Goal: Communication & Community: Ask a question

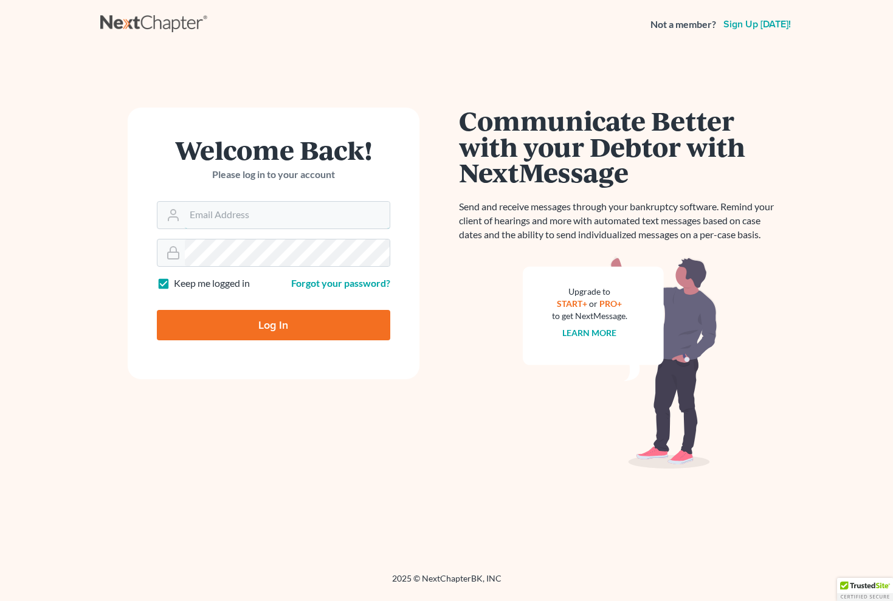
type input "[EMAIL_ADDRESS][DOMAIN_NAME]"
click at [273, 324] on input "Log In" at bounding box center [273, 325] width 233 height 30
type input "Thinking..."
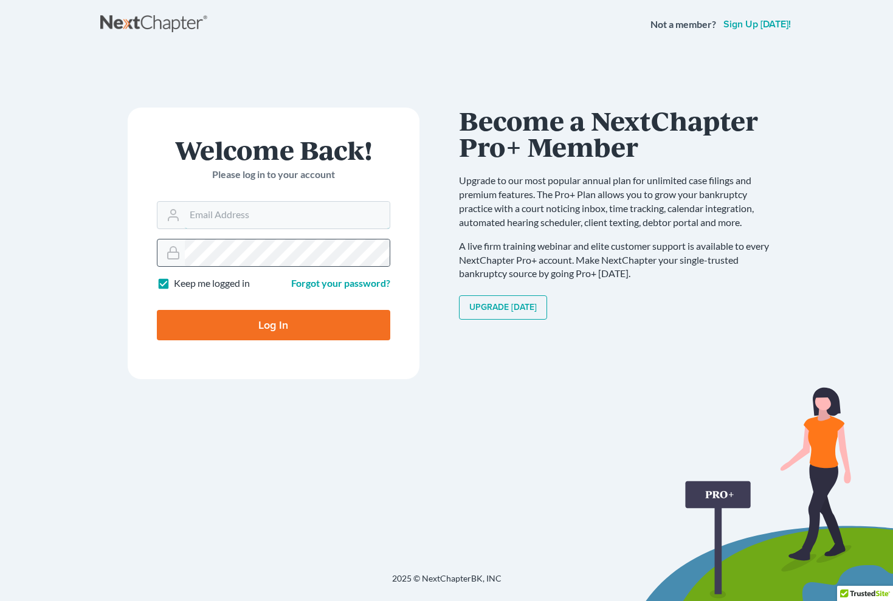
type input "[EMAIL_ADDRESS][DOMAIN_NAME]"
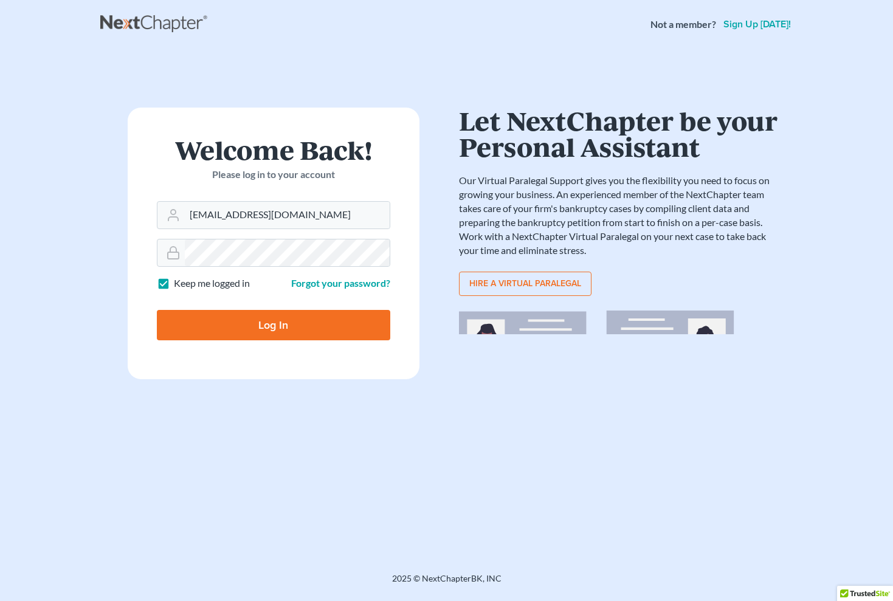
click at [268, 322] on input "Log In" at bounding box center [273, 325] width 233 height 30
type input "Thinking..."
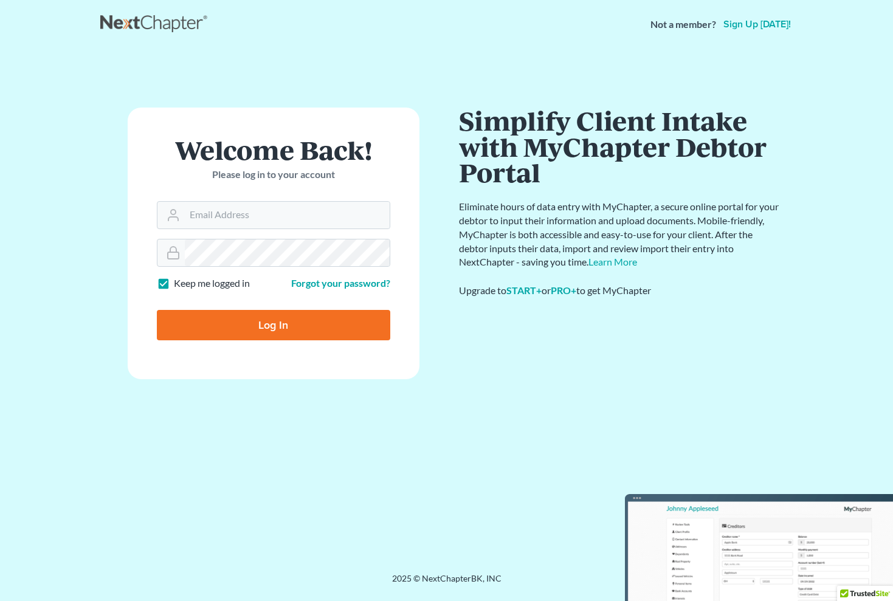
click at [343, 428] on div "Welcome Back! Please log in to your account Email Address Password Keep me logg…" at bounding box center [273, 311] width 346 height 407
click at [268, 220] on input "Email Address" at bounding box center [287, 215] width 205 height 27
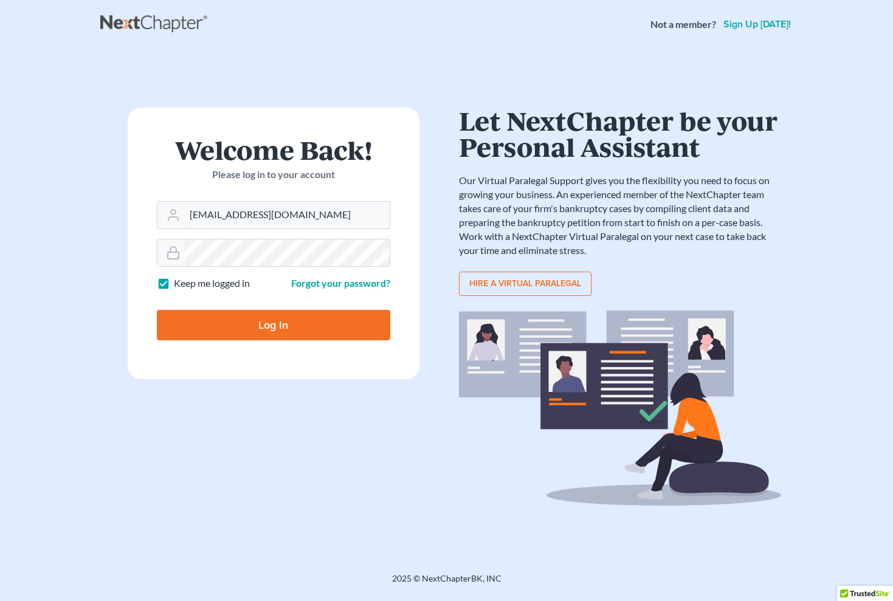
type input "[EMAIL_ADDRESS][DOMAIN_NAME]"
click at [304, 413] on div "Welcome Back! Please log in to your account Email Address psj2050@msn.com Passw…" at bounding box center [273, 311] width 346 height 407
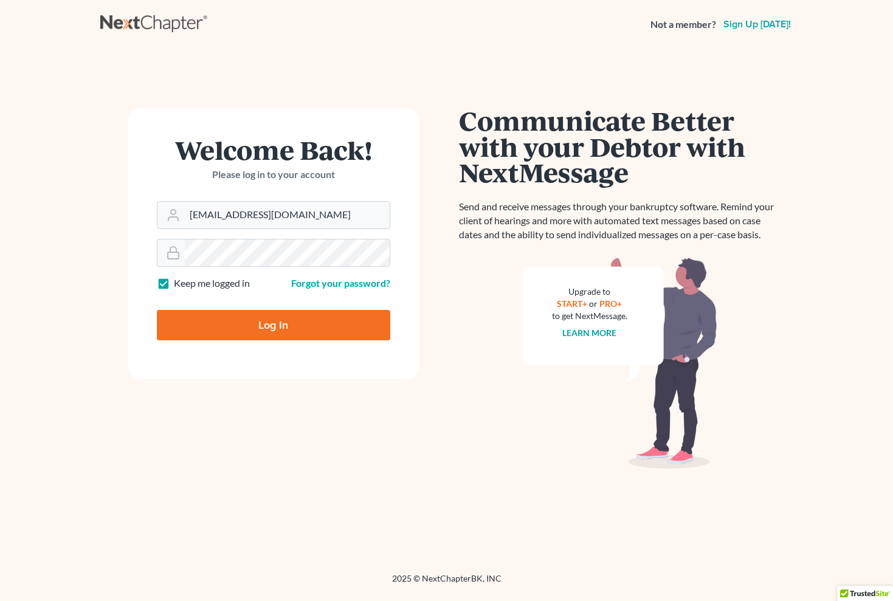
click at [269, 323] on input "Log In" at bounding box center [273, 325] width 233 height 30
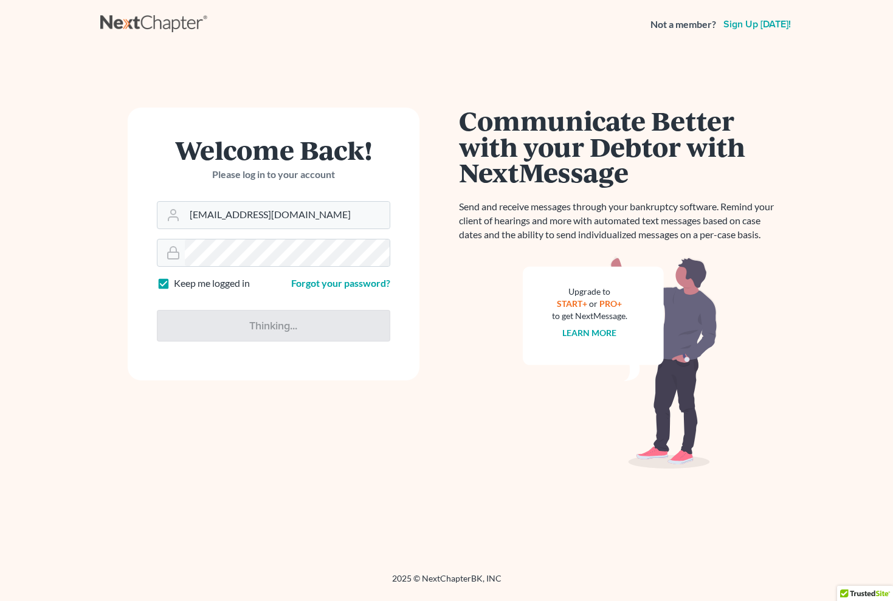
type input "Thinking..."
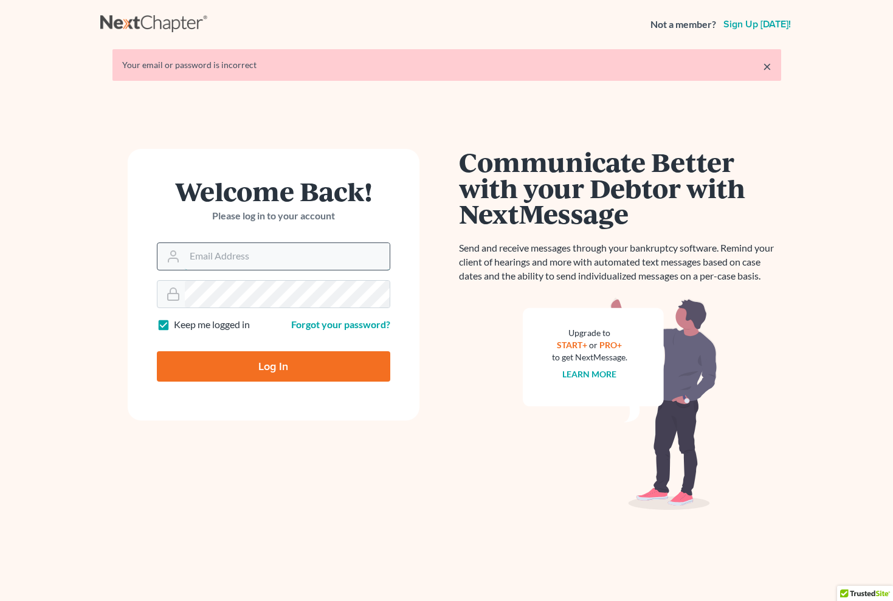
click at [267, 257] on input "Email Address" at bounding box center [287, 256] width 205 height 27
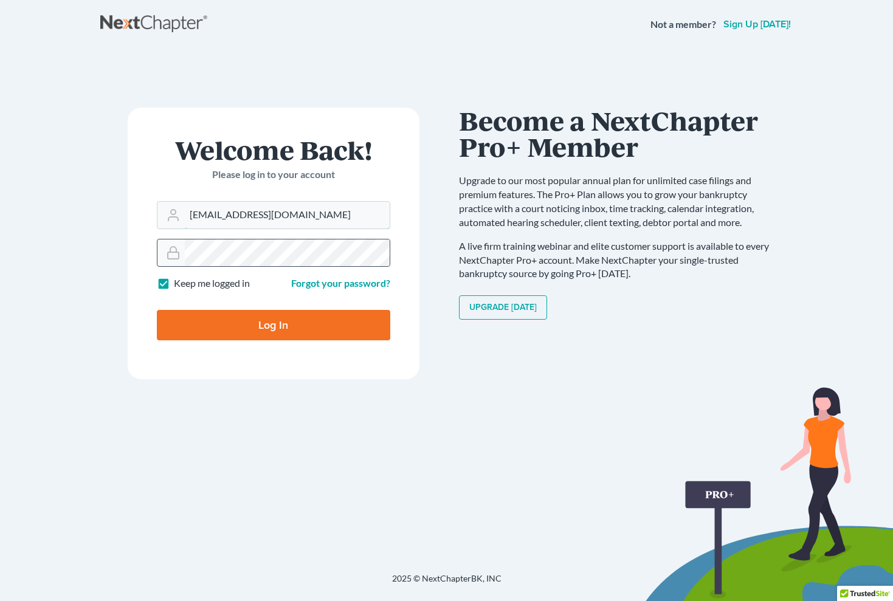
type input "[EMAIL_ADDRESS][DOMAIN_NAME]"
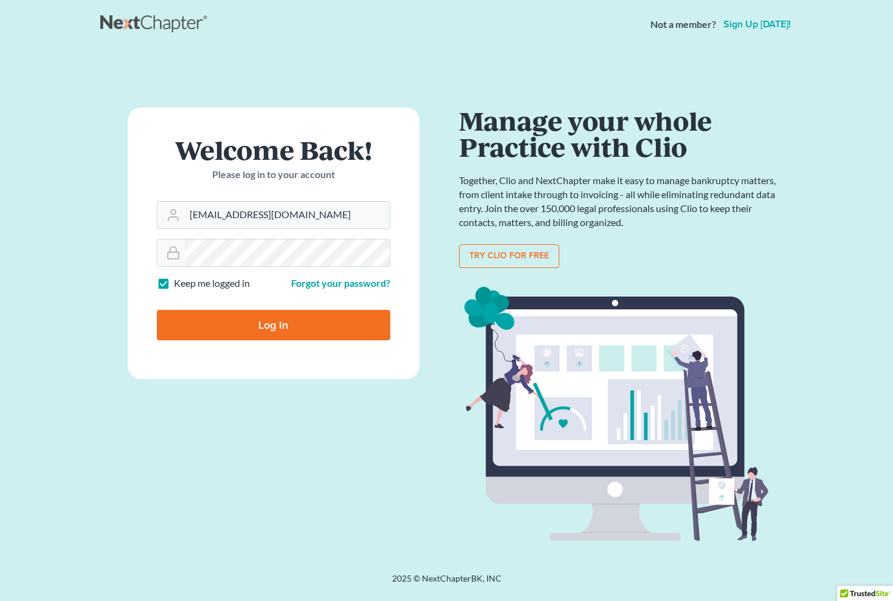
click at [268, 325] on input "Log In" at bounding box center [273, 325] width 233 height 30
type input "Thinking..."
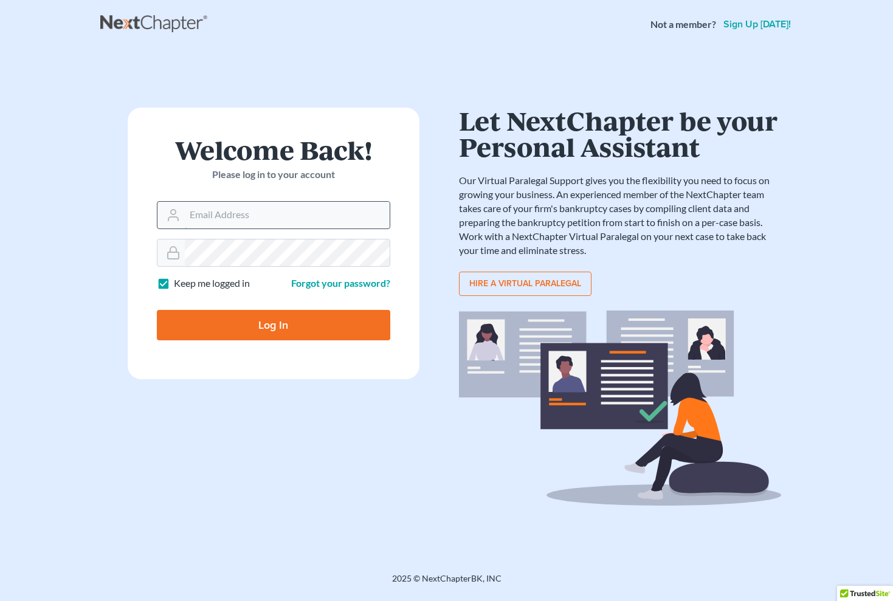
type input "[EMAIL_ADDRESS][DOMAIN_NAME]"
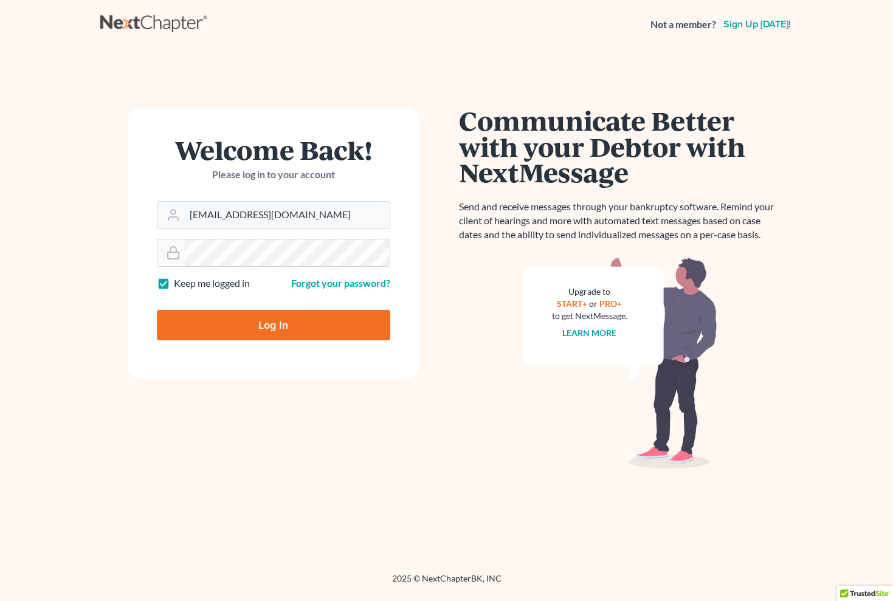
click at [294, 388] on div "Welcome Back! Please log in to your account Email Address psj2050@msn.com Passw…" at bounding box center [273, 311] width 346 height 407
click at [274, 325] on input "Log In" at bounding box center [273, 325] width 233 height 30
type input "Thinking..."
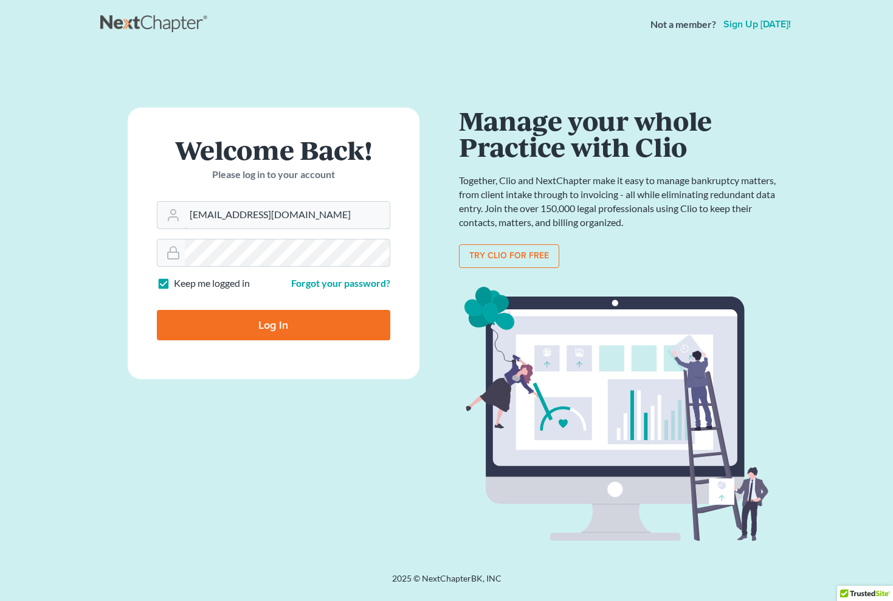
type input "[EMAIL_ADDRESS][DOMAIN_NAME]"
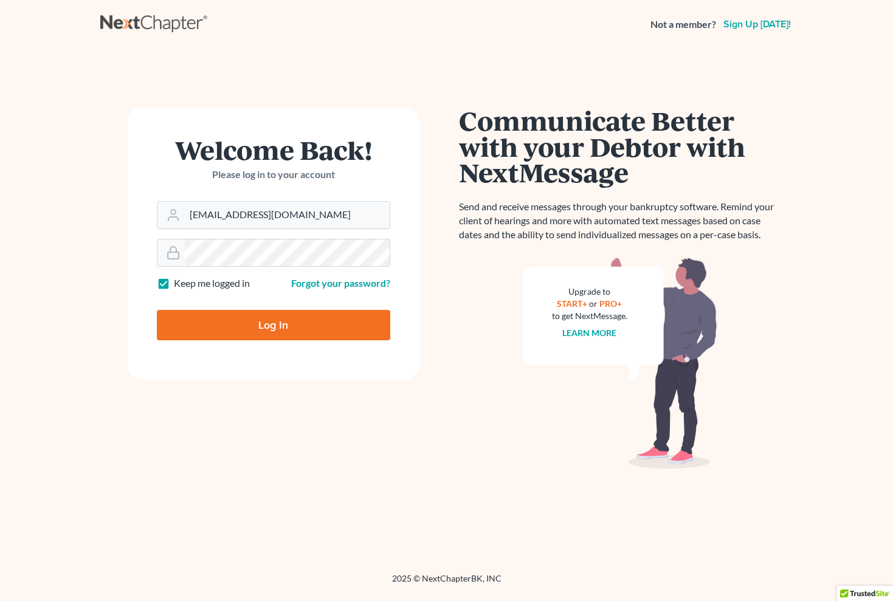
click at [261, 323] on input "Log In" at bounding box center [273, 325] width 233 height 30
type input "Thinking..."
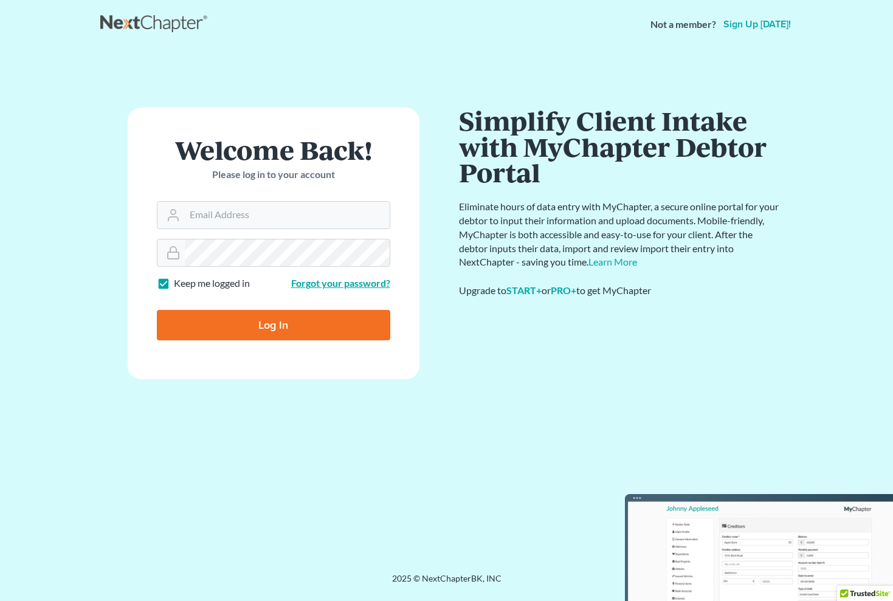
click at [328, 283] on link "Forgot your password?" at bounding box center [340, 283] width 99 height 12
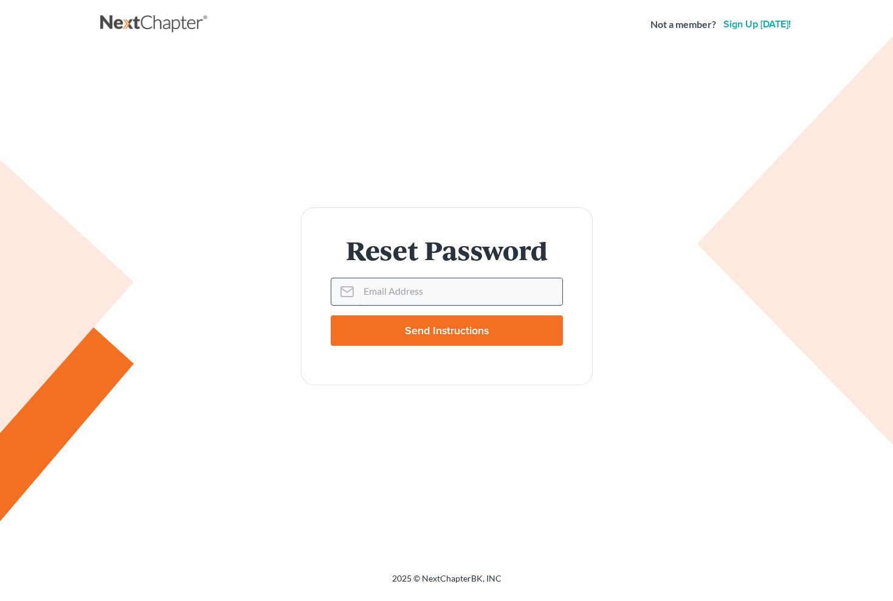
click at [445, 287] on input "Email Address" at bounding box center [461, 291] width 204 height 27
type input "[EMAIL_ADDRESS][DOMAIN_NAME]"
click at [524, 407] on div "Reset Password Email Address psj2050@msn.com Send Instructions" at bounding box center [446, 296] width 693 height 494
click at [441, 328] on input "Send Instructions" at bounding box center [447, 330] width 232 height 30
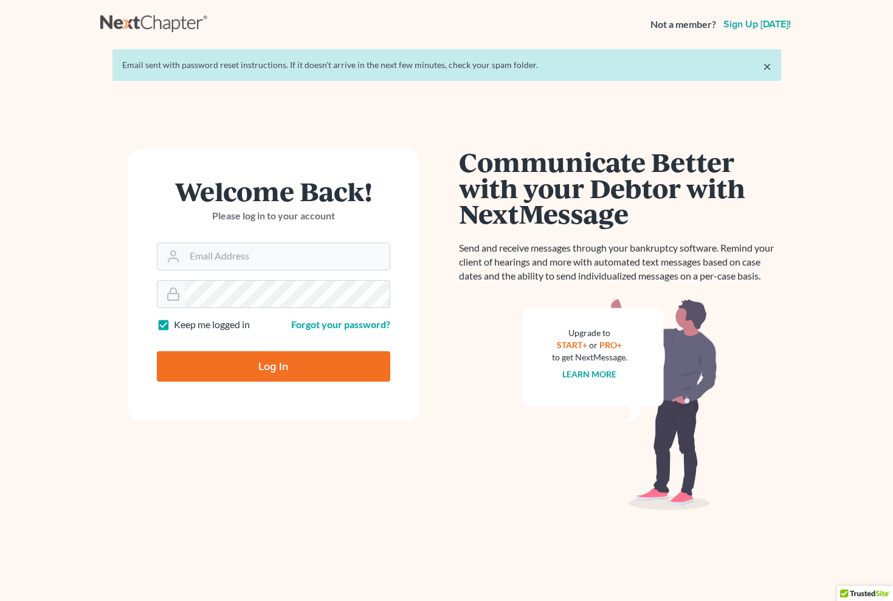
click at [459, 467] on div "Communicate Better with your Debtor with NextMessage Send and receive messages …" at bounding box center [620, 329] width 322 height 361
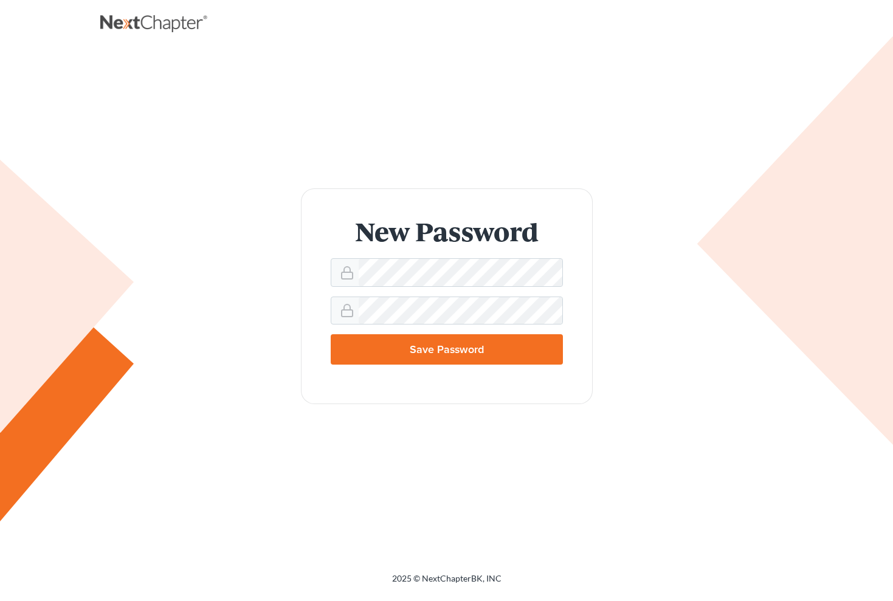
click at [442, 354] on input "Save Password" at bounding box center [447, 349] width 232 height 30
type input "Thinking..."
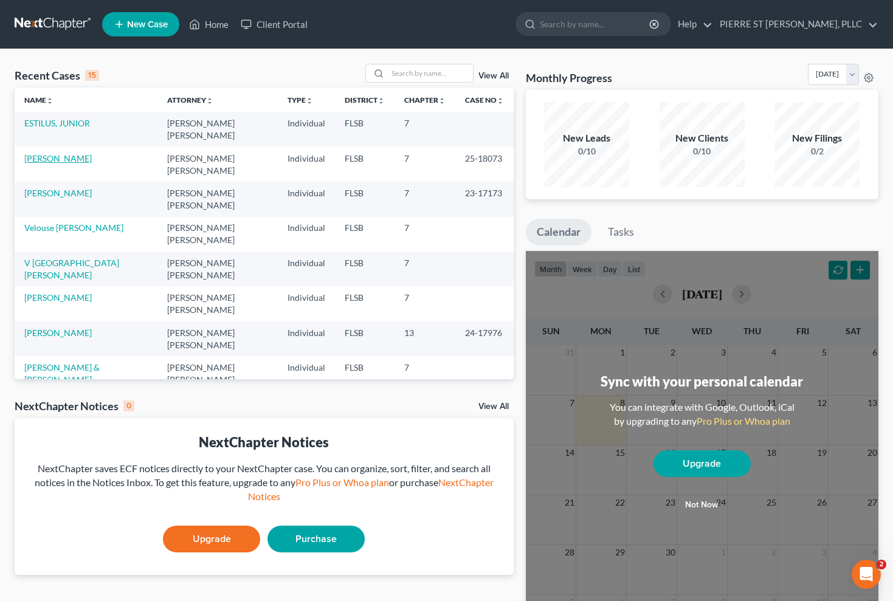
click at [55, 153] on link "[PERSON_NAME]" at bounding box center [57, 158] width 67 height 10
select select "0"
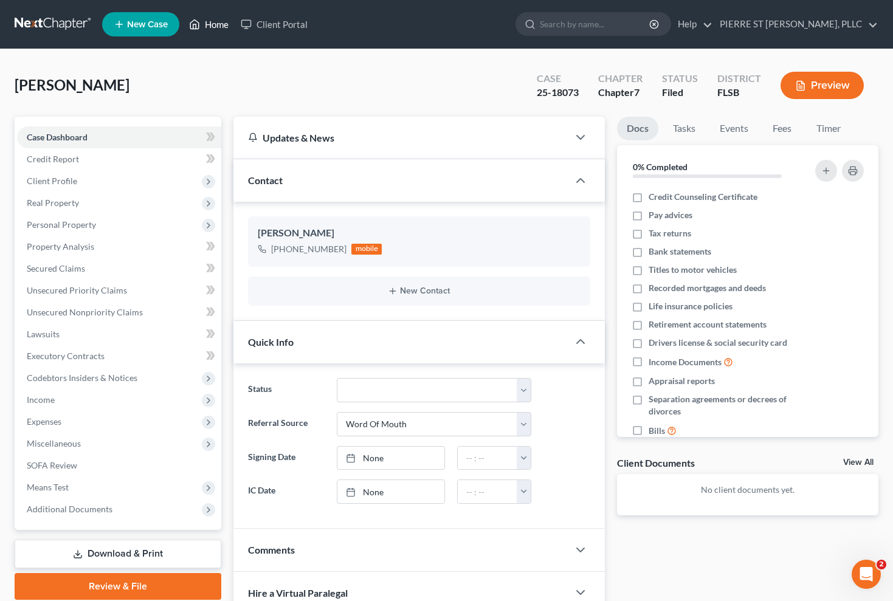
click at [214, 24] on link "Home" at bounding box center [209, 24] width 52 height 22
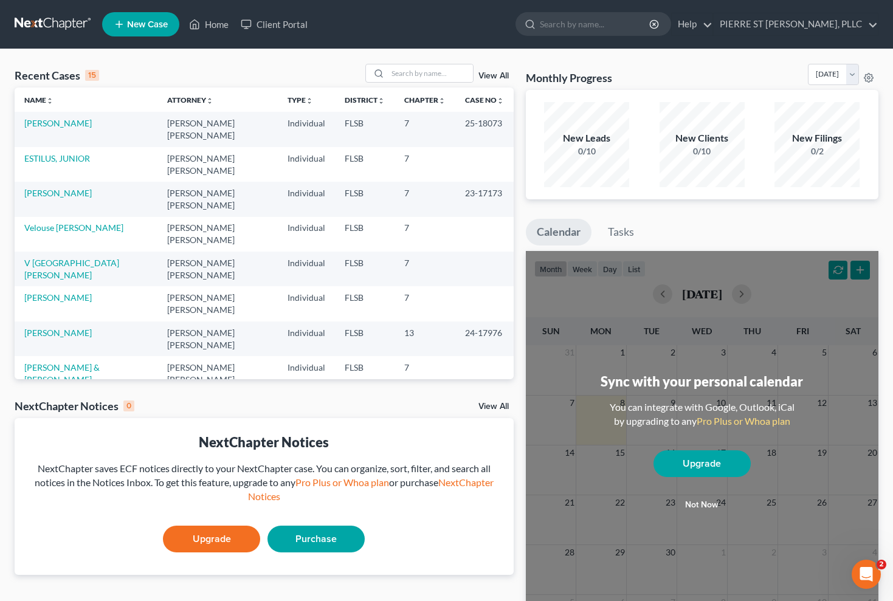
click at [50, 23] on link at bounding box center [54, 24] width 78 height 22
click at [871, 575] on icon "Open Intercom Messenger" at bounding box center [864, 573] width 20 height 20
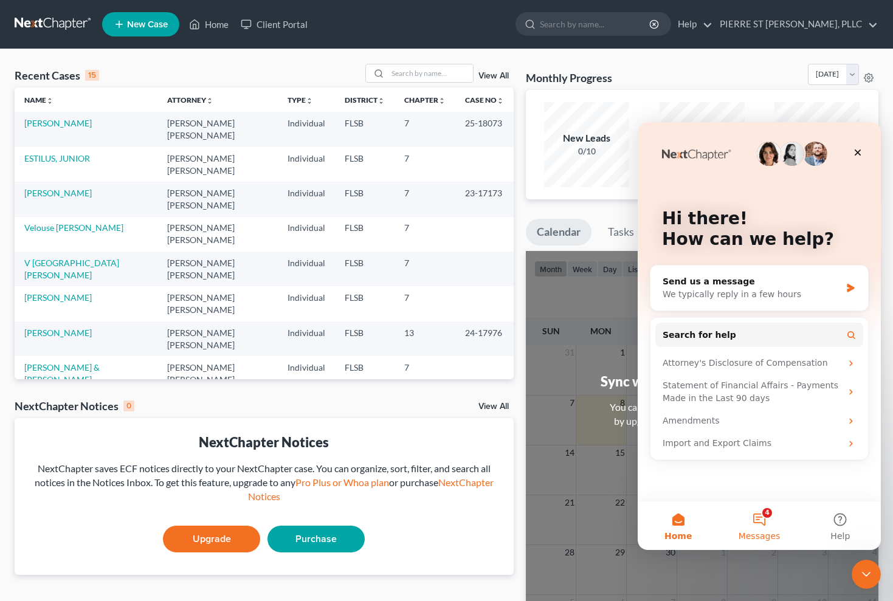
click at [758, 516] on button "4 Messages" at bounding box center [758, 525] width 81 height 49
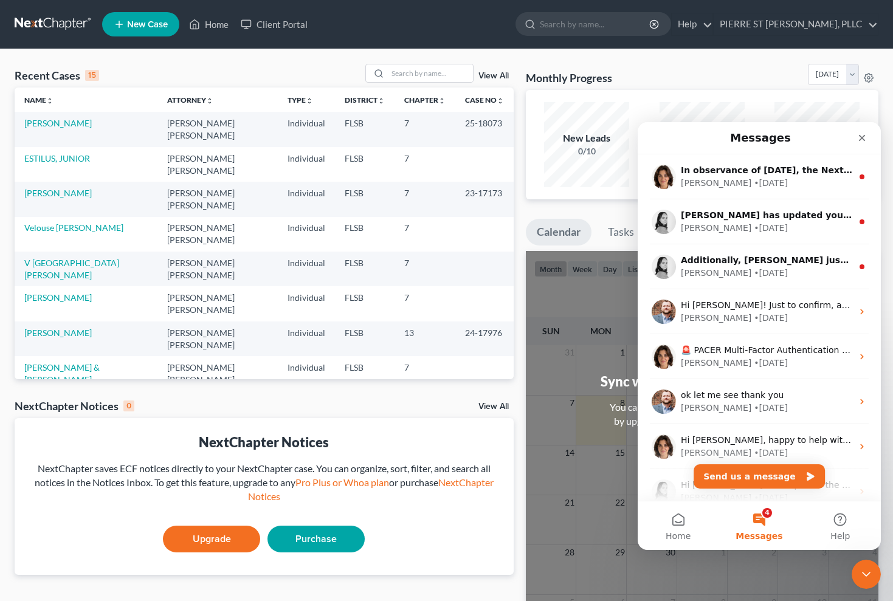
click at [761, 514] on button "4 Messages" at bounding box center [758, 525] width 81 height 49
click at [839, 522] on button "Help" at bounding box center [840, 525] width 81 height 49
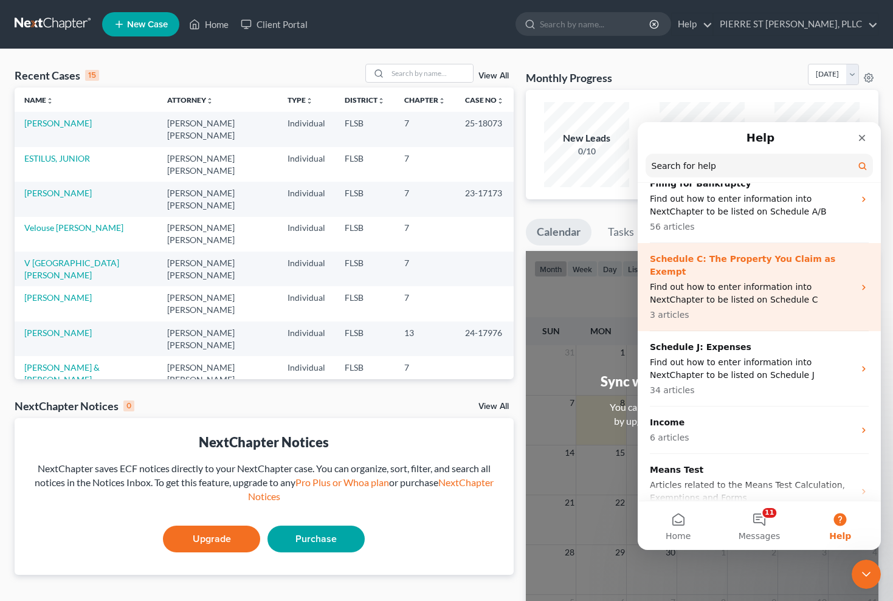
scroll to position [824, 0]
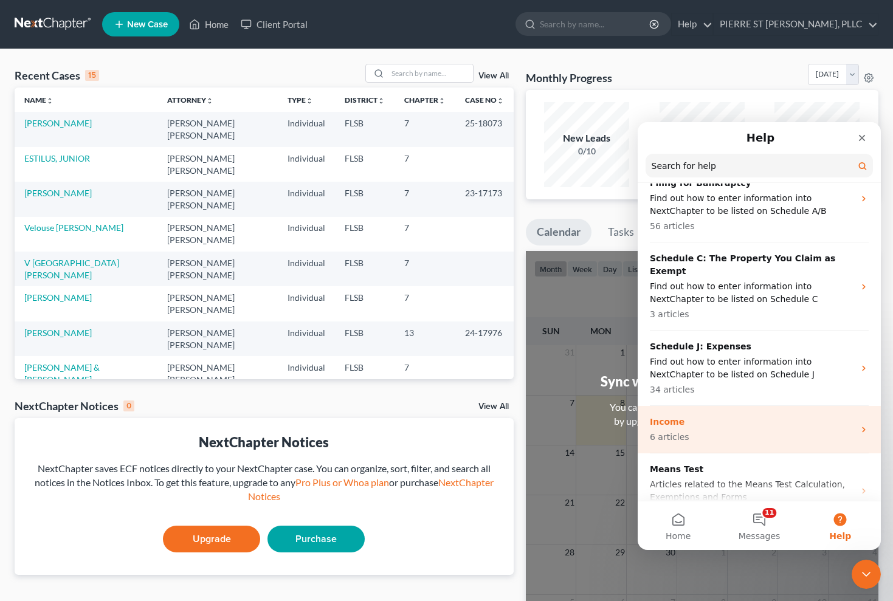
click at [672, 416] on div "Income 6 articles" at bounding box center [752, 430] width 204 height 28
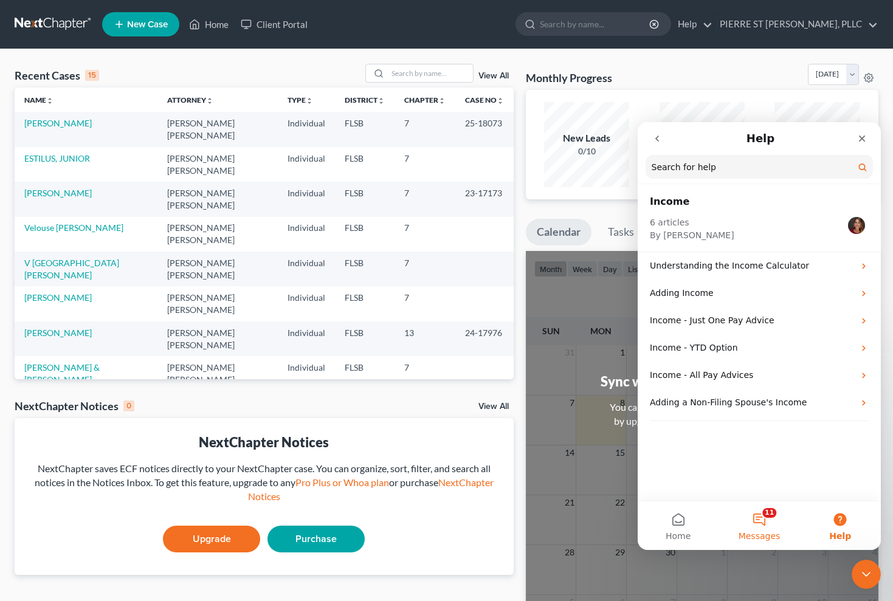
click at [761, 514] on button "11 Messages" at bounding box center [758, 525] width 81 height 49
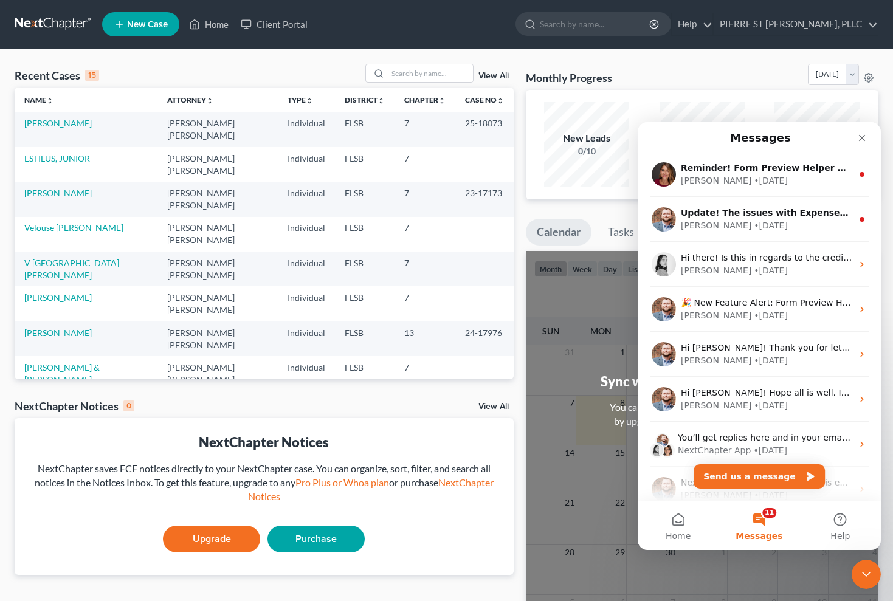
scroll to position [770, 0]
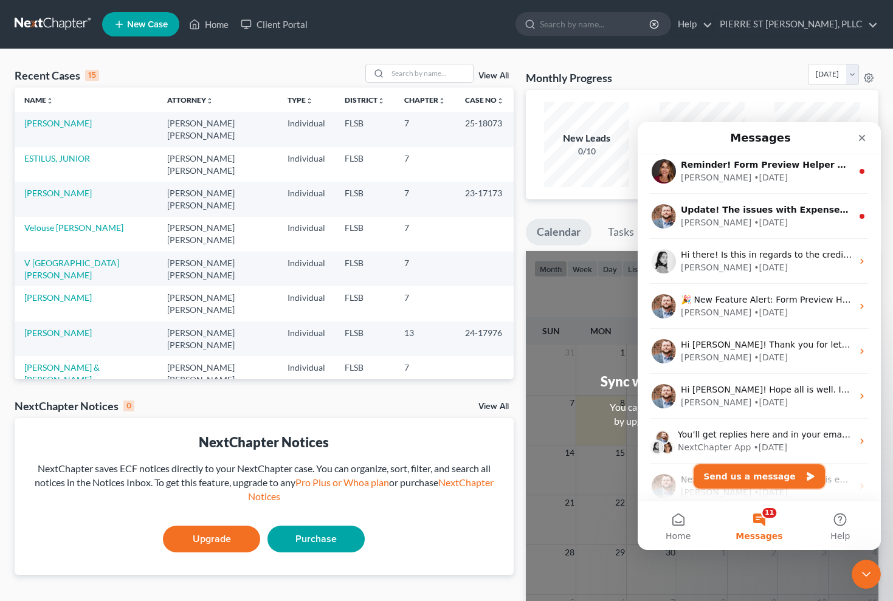
click at [752, 475] on button "Send us a message" at bounding box center [758, 476] width 131 height 24
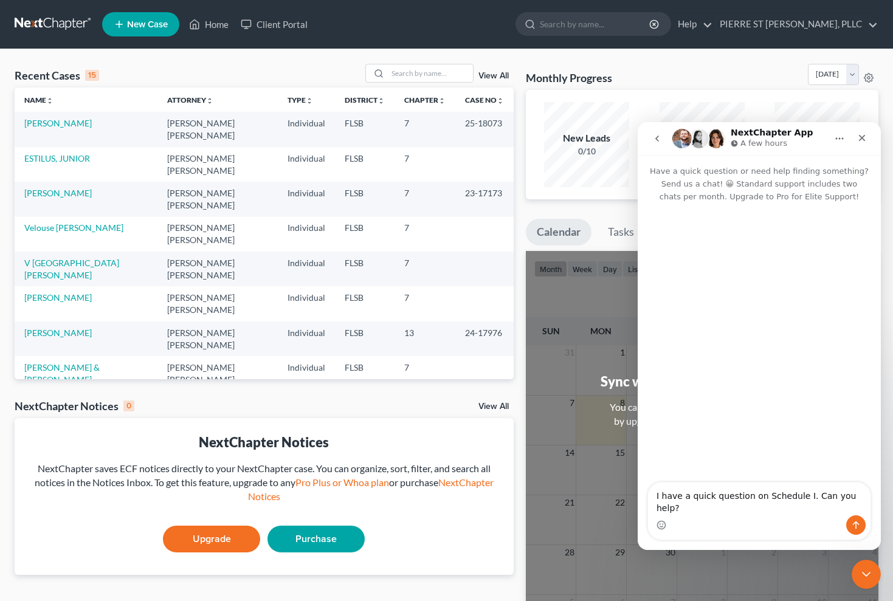
type textarea "I have a quick question on Schedule I. Can you help?"
click at [856, 526] on icon "Send a message…" at bounding box center [856, 525] width 7 height 8
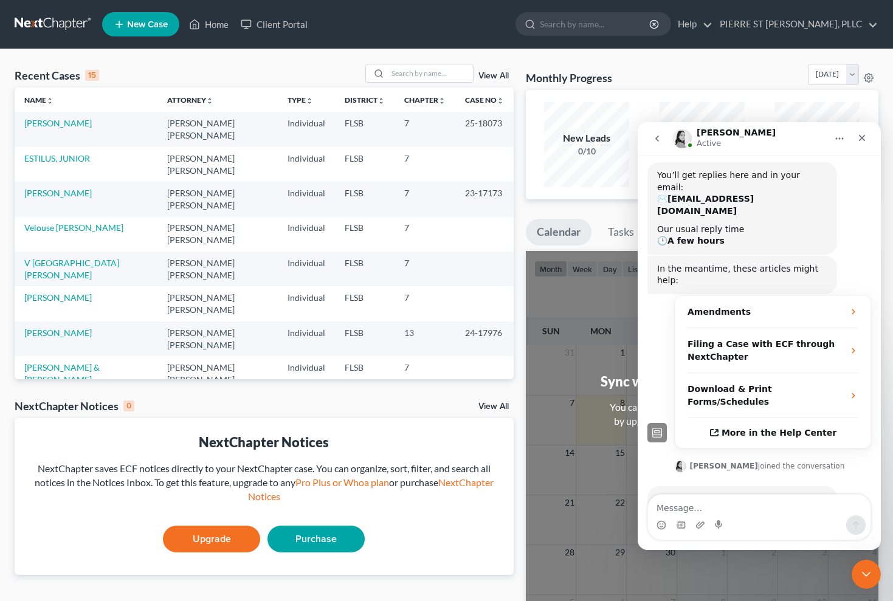
scroll to position [106, 0]
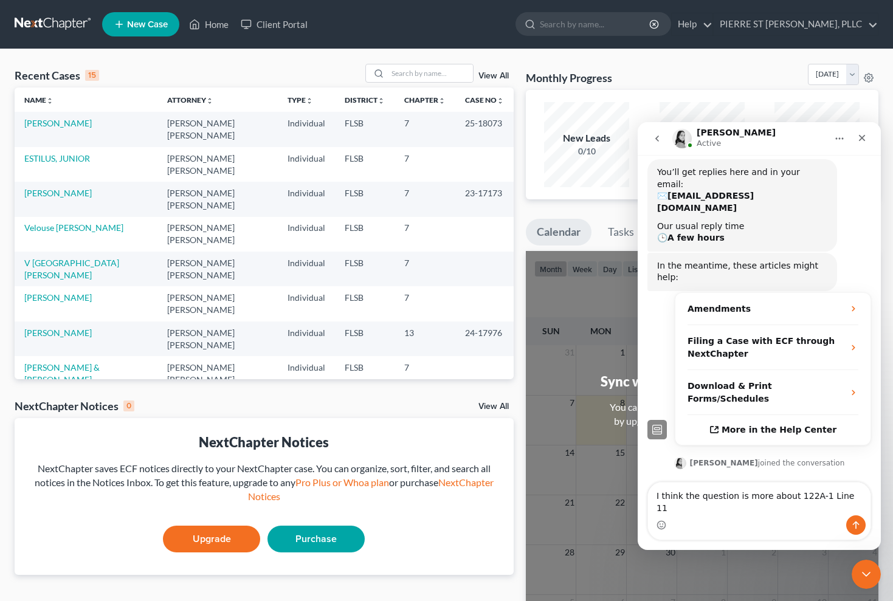
click at [789, 507] on textarea "I think the question is more about 122A-1 Line 11" at bounding box center [759, 499] width 222 height 33
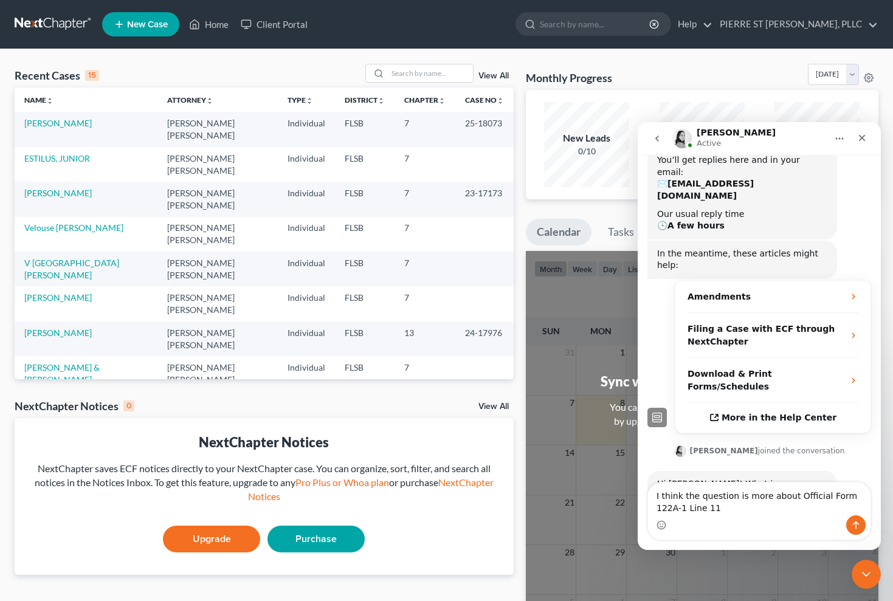
click at [721, 506] on textarea "I think the question is more about Official Form 122A-1 Line 11" at bounding box center [759, 499] width 222 height 33
type textarea "I think the question is more about Official Form 122A-1 Line 11."
click at [855, 523] on icon "Send a message…" at bounding box center [856, 525] width 10 height 10
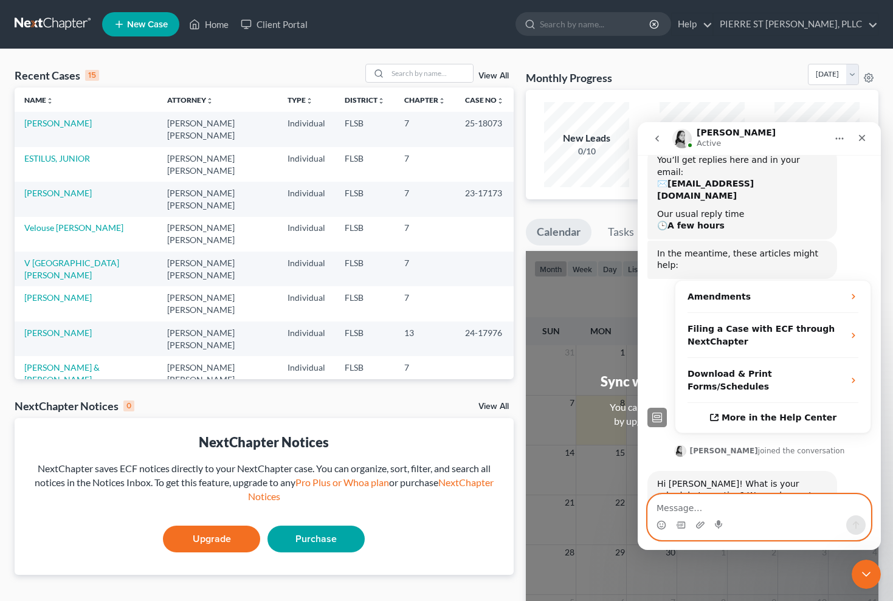
scroll to position [154, 0]
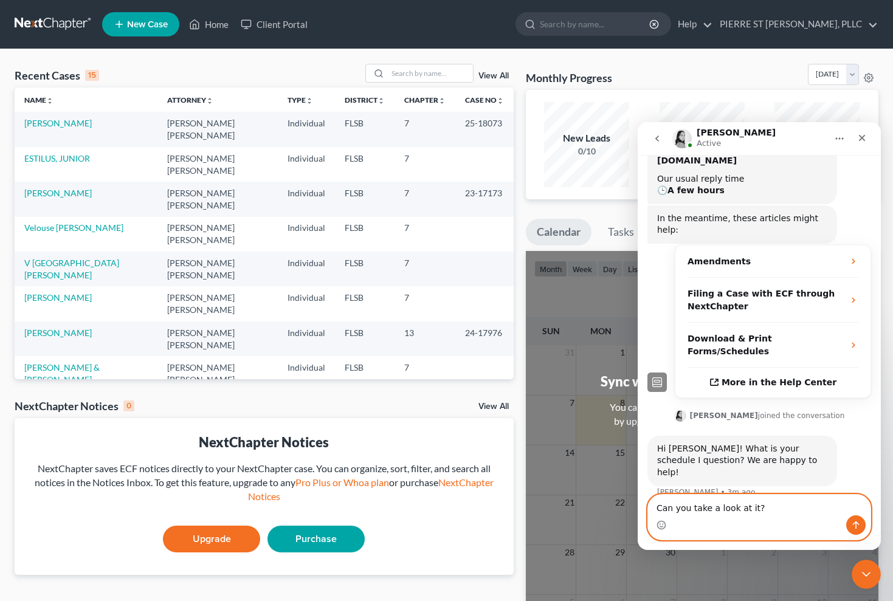
type textarea "Can you take a look at it?"
click at [857, 524] on icon "Send a message…" at bounding box center [856, 525] width 10 height 10
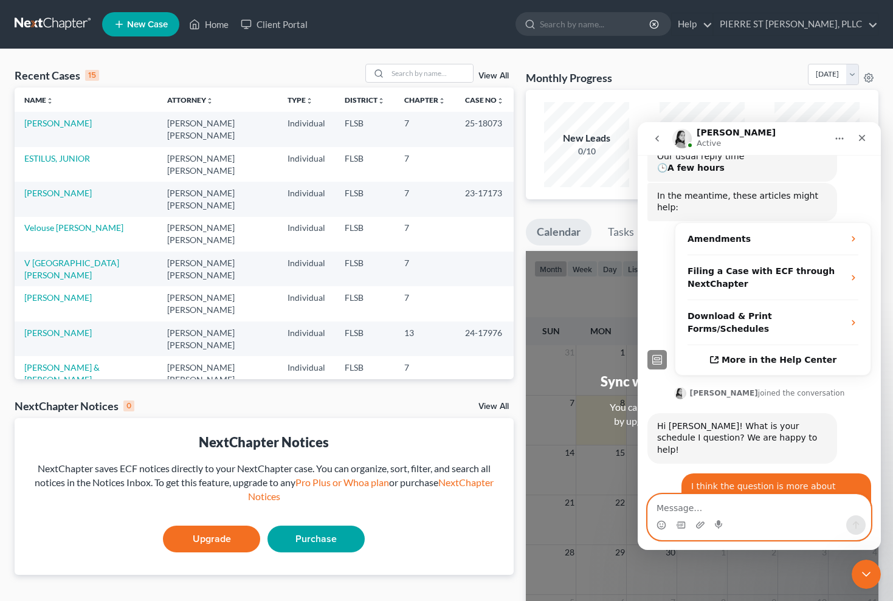
scroll to position [217, 0]
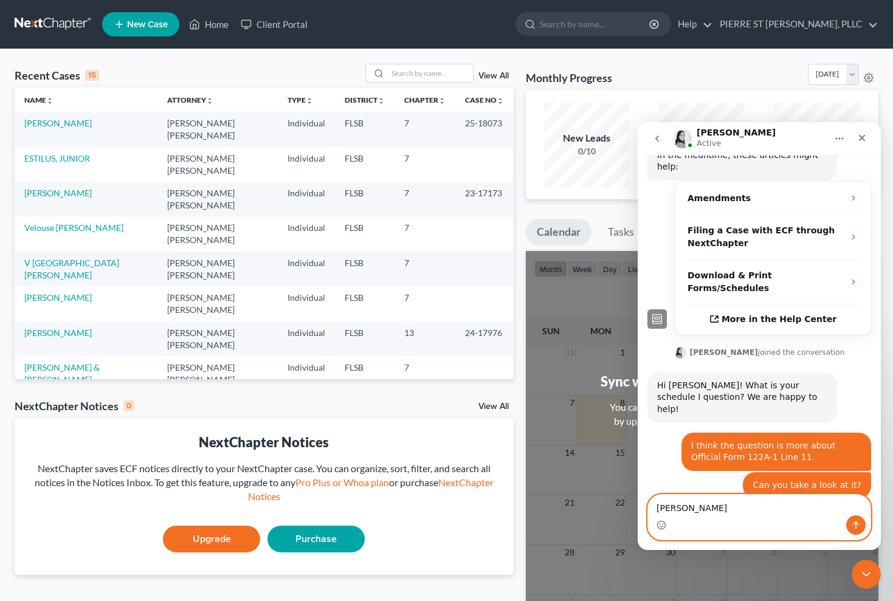
type textarea "[PERSON_NAME]"
click at [857, 526] on icon "Send a message…" at bounding box center [856, 525] width 10 height 10
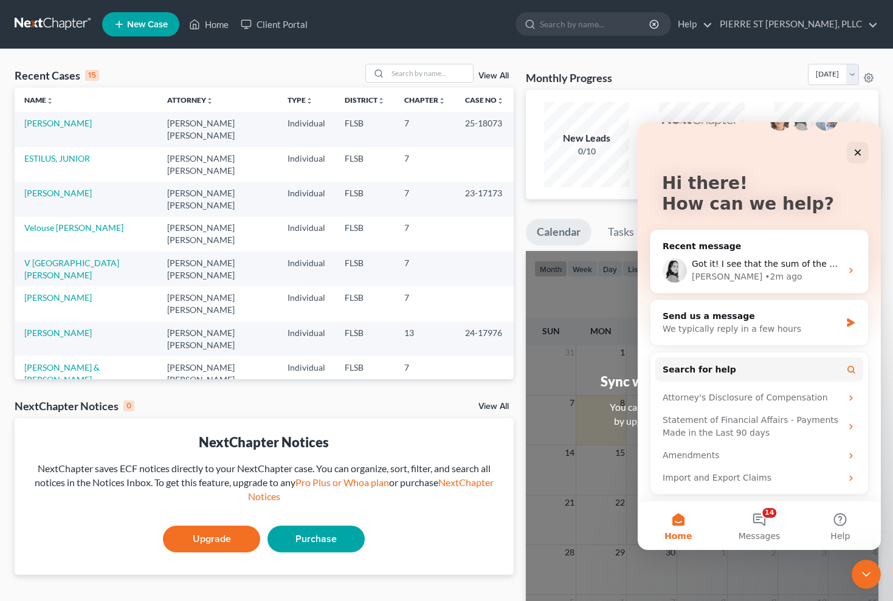
scroll to position [35, 0]
click at [763, 523] on button "14 Messages" at bounding box center [758, 525] width 81 height 49
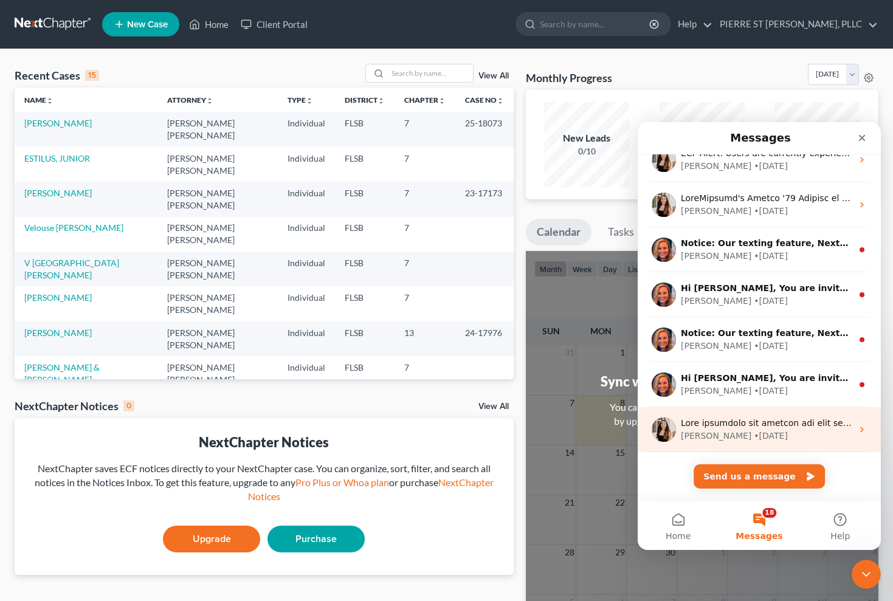
scroll to position [2400, 0]
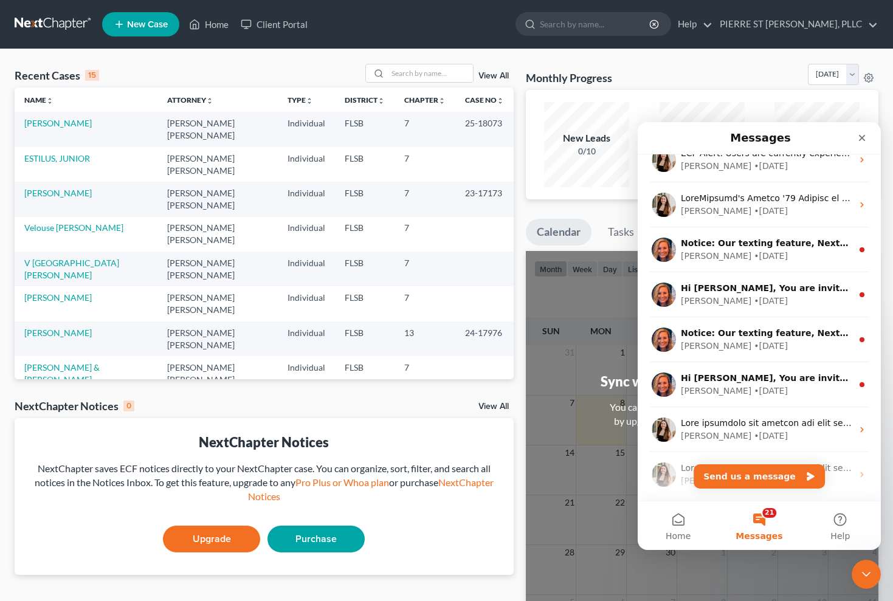
click at [758, 528] on button "21 Messages" at bounding box center [758, 525] width 81 height 49
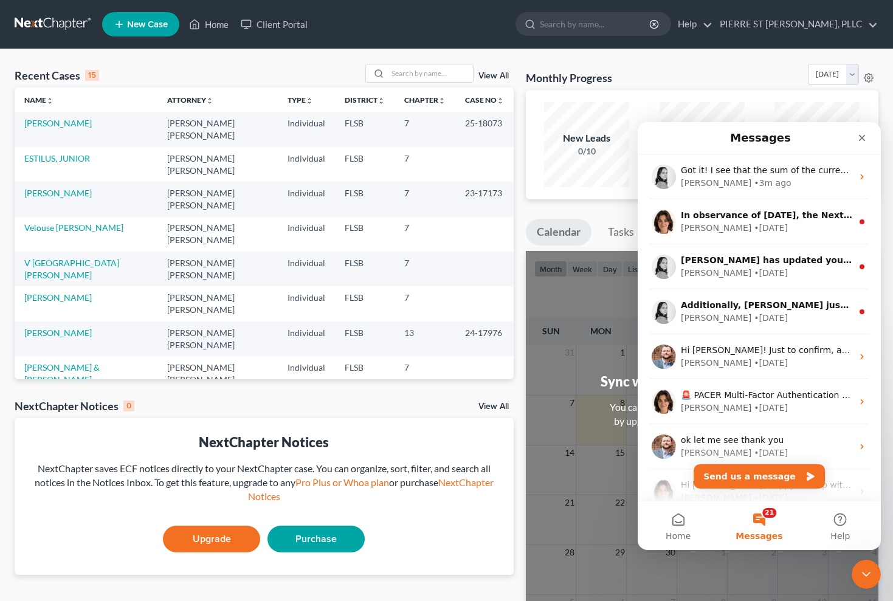
scroll to position [0, 0]
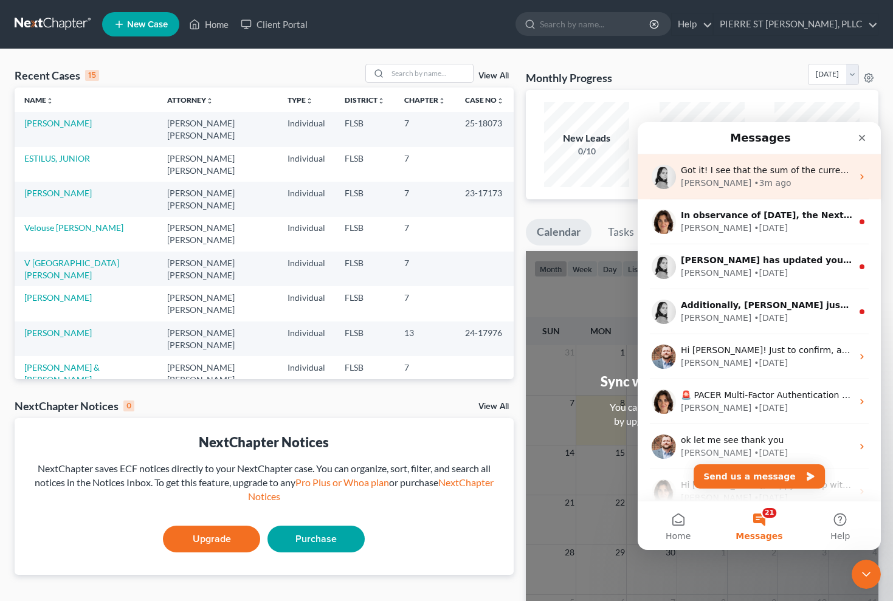
click at [699, 180] on div "Lindsey" at bounding box center [716, 183] width 70 height 13
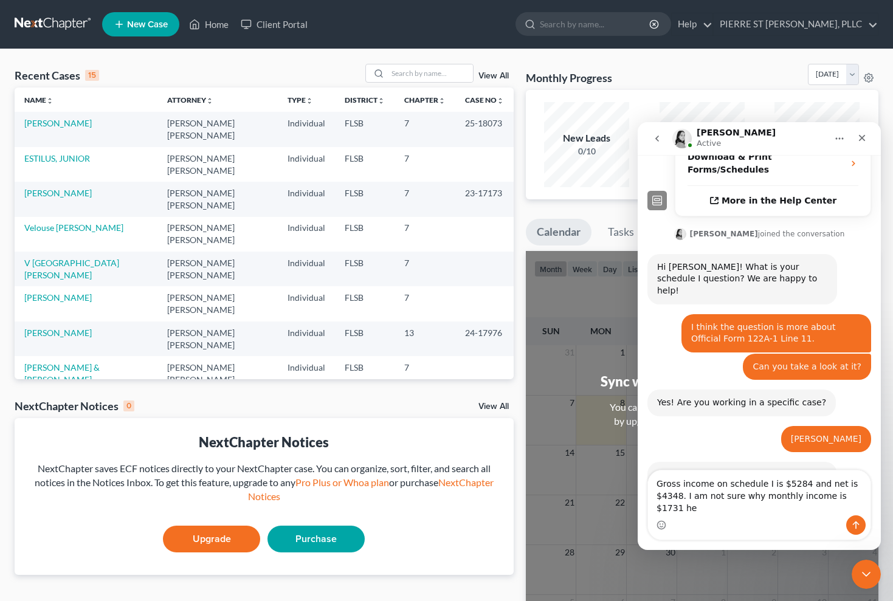
scroll to position [348, 0]
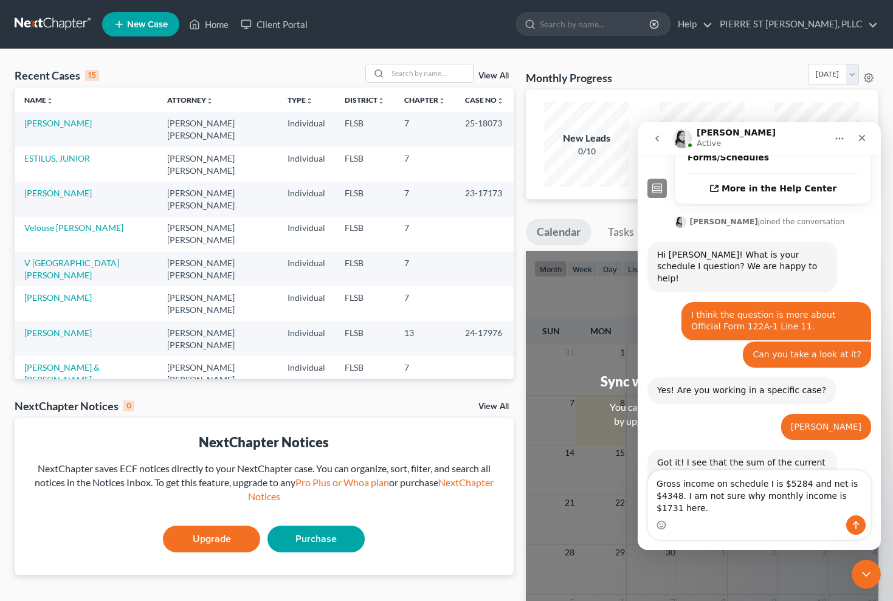
type textarea "Gross income on schedule I is $5284 and net is $4348. I am not sure why monthly…"
click at [854, 523] on icon "Send a message…" at bounding box center [856, 525] width 7 height 8
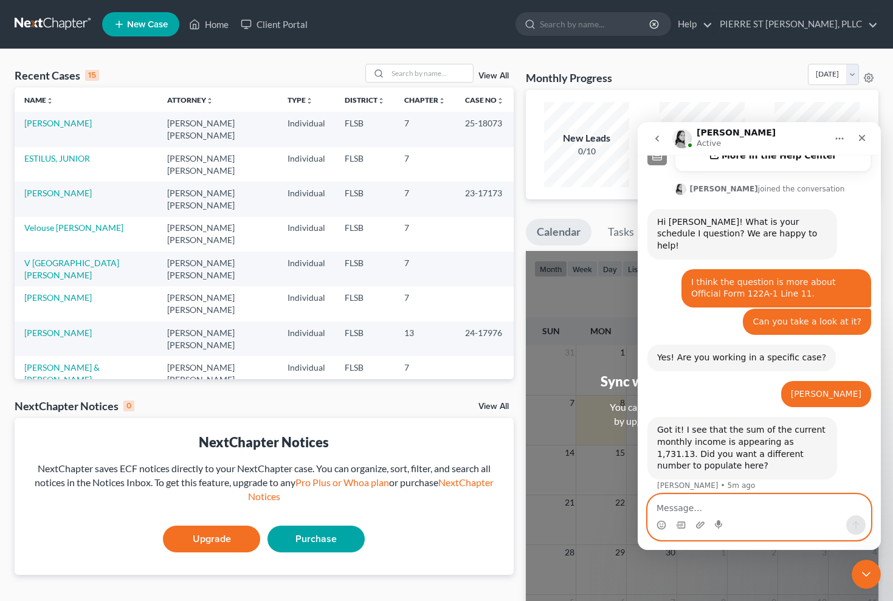
scroll to position [382, 0]
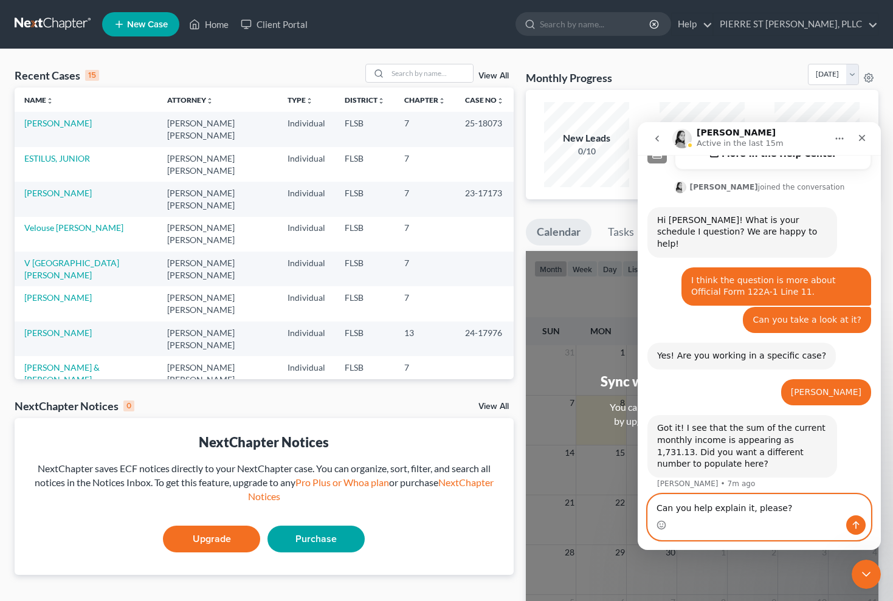
click at [803, 508] on textarea "Can you help explain it, please?" at bounding box center [759, 505] width 222 height 21
type textarea "Can you help explain it, please?"
click at [857, 523] on icon "Send a message…" at bounding box center [856, 525] width 7 height 8
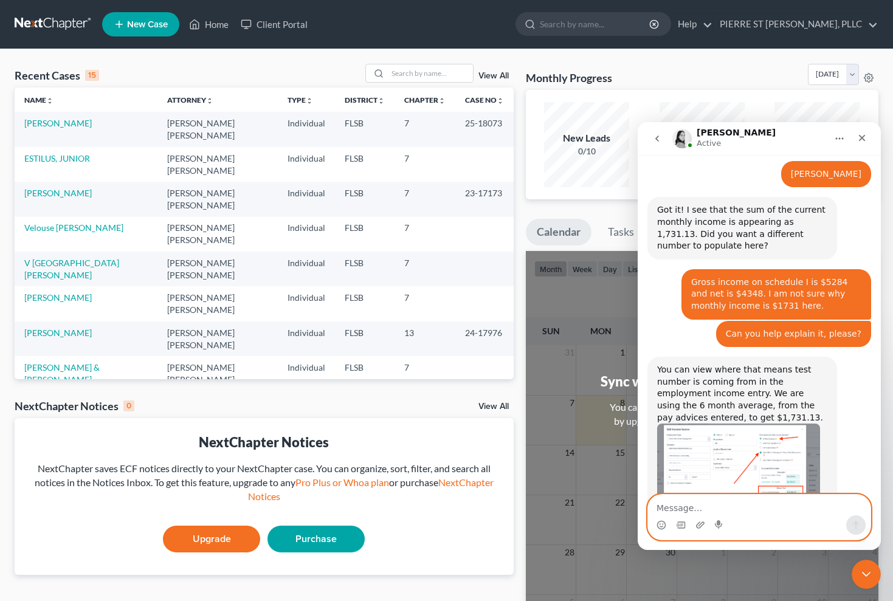
scroll to position [600, 0]
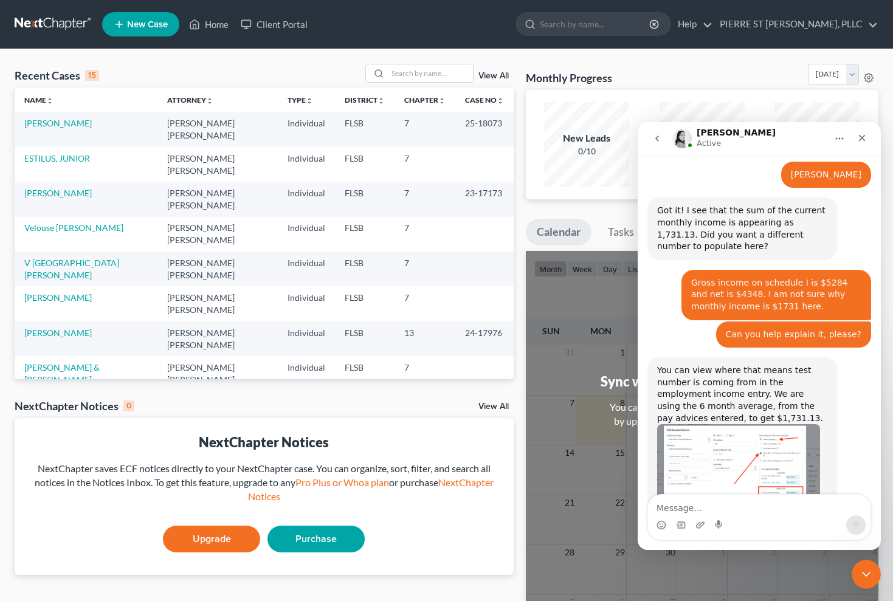
click at [747, 424] on img "Lindsey says…" at bounding box center [738, 478] width 163 height 108
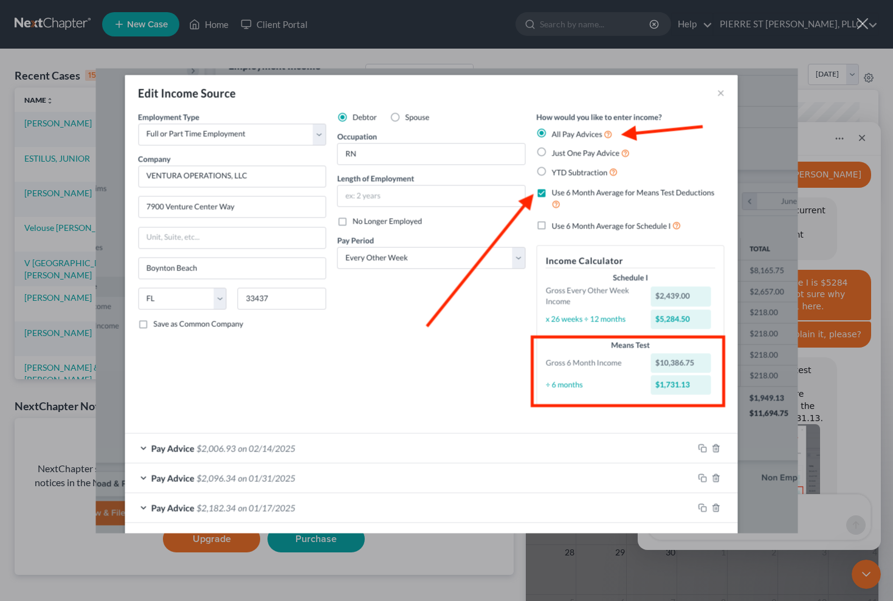
scroll to position [0, 0]
click at [294, 319] on img "Close" at bounding box center [446, 300] width 702 height 465
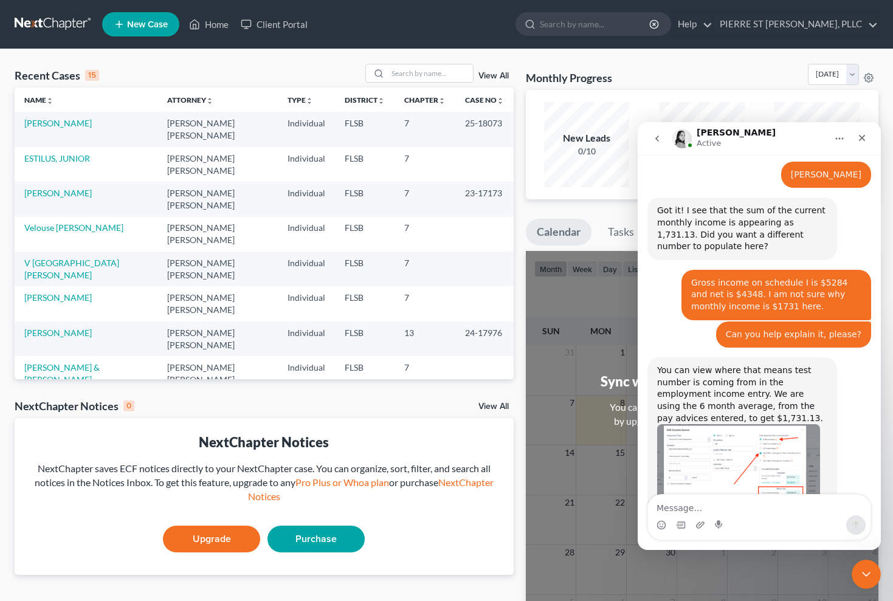
click at [737, 449] on img "Lindsey says…" at bounding box center [738, 478] width 163 height 108
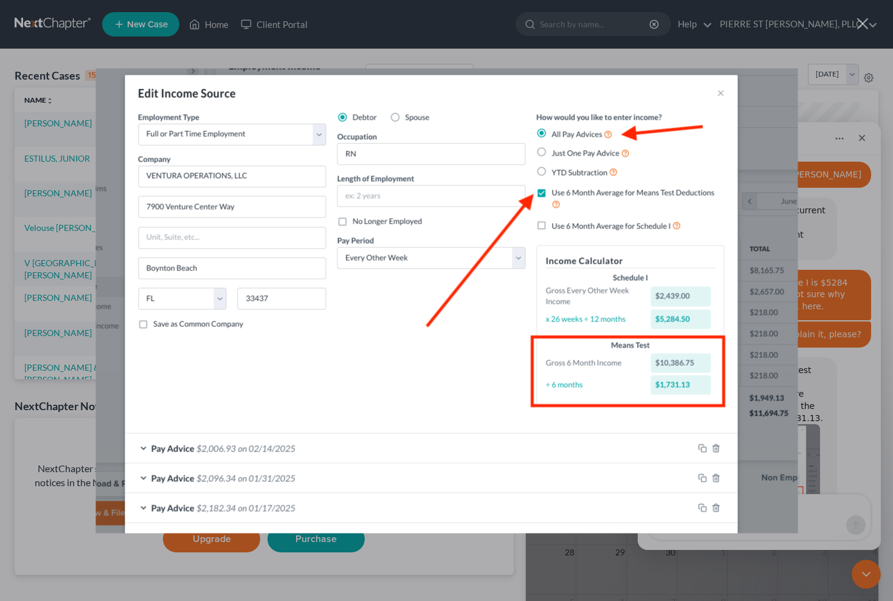
click at [660, 84] on img "Close" at bounding box center [446, 300] width 702 height 465
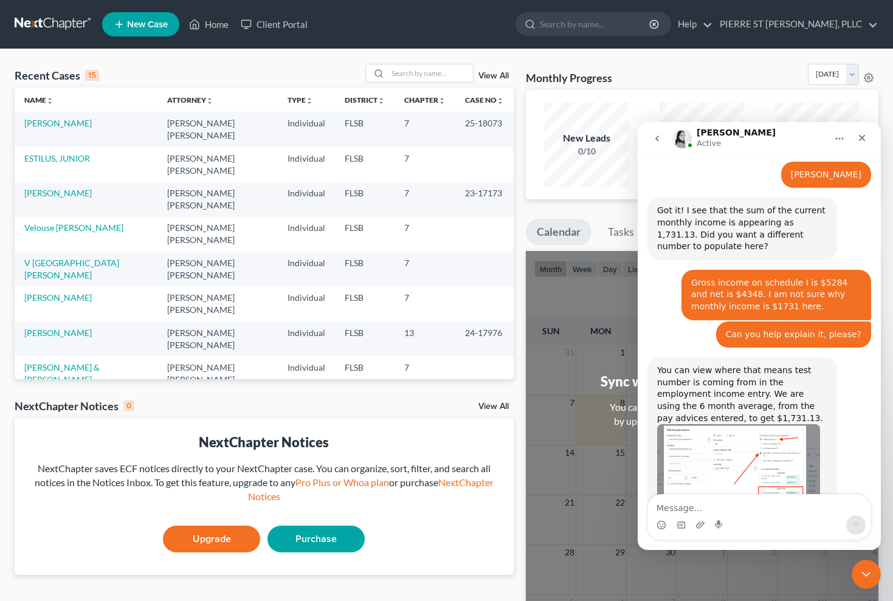
click at [776, 424] on img "Lindsey says…" at bounding box center [738, 478] width 163 height 108
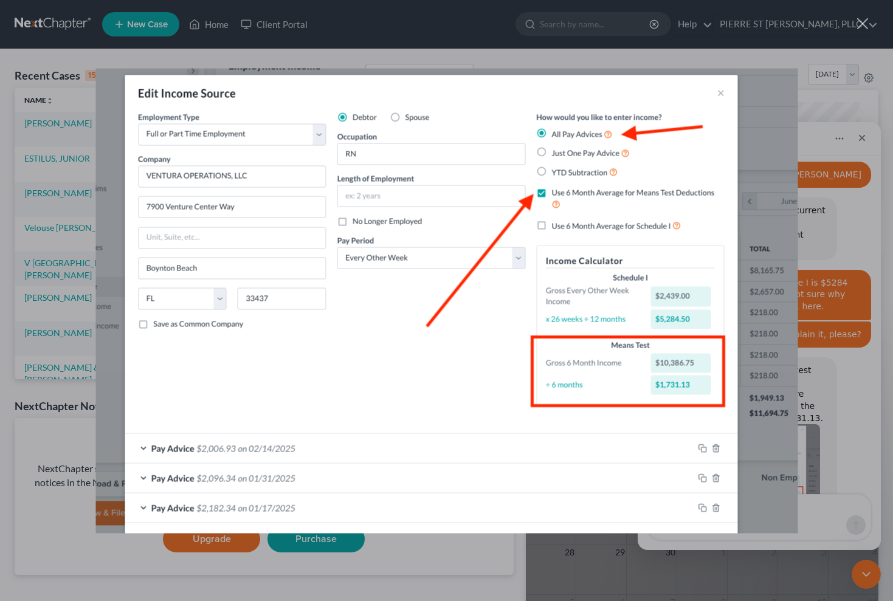
click at [526, 22] on div "Intercom messenger" at bounding box center [446, 300] width 893 height 601
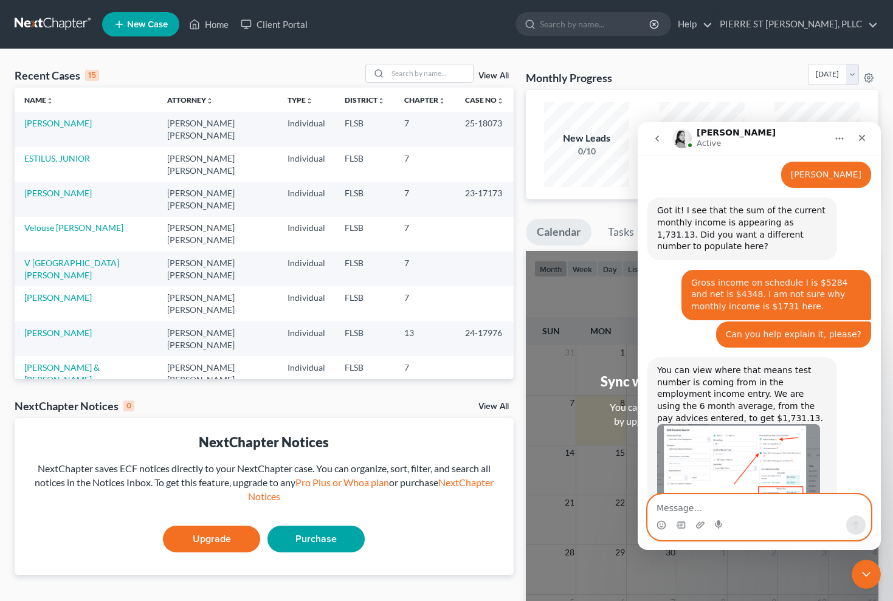
click at [738, 509] on textarea "Message…" at bounding box center [759, 505] width 222 height 21
type textarea "Thank you!"
click at [859, 523] on icon "Send a message…" at bounding box center [856, 525] width 10 height 10
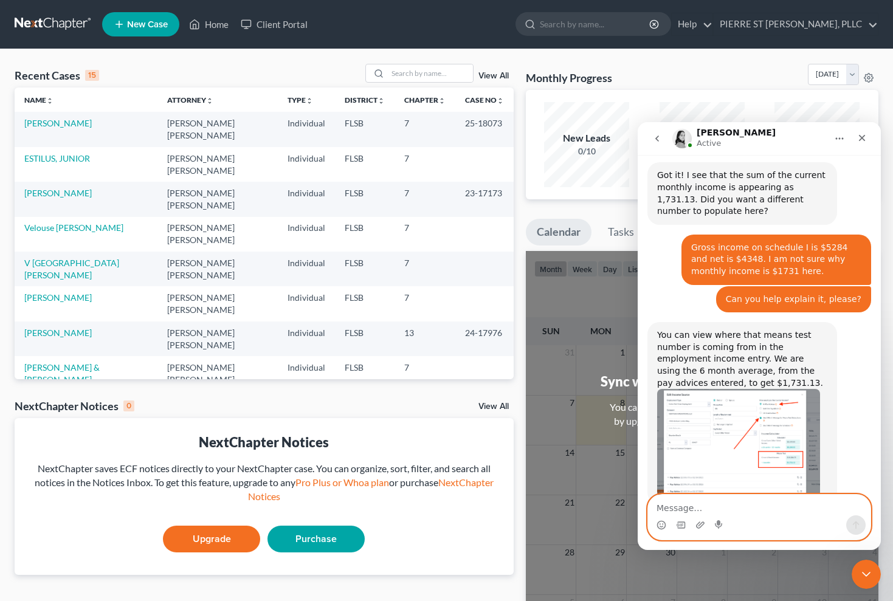
scroll to position [636, 0]
